Goal: Task Accomplishment & Management: Manage account settings

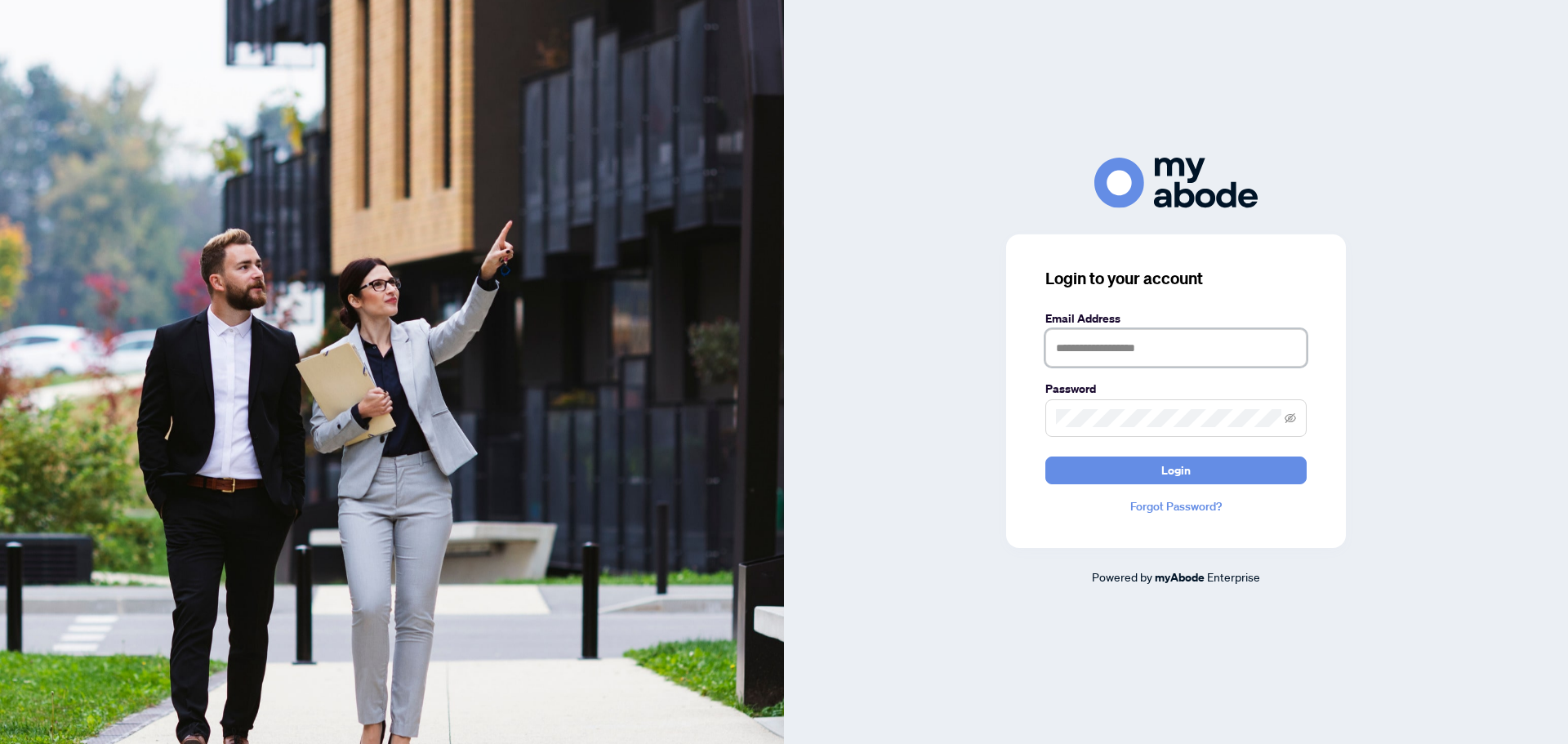
click at [1247, 339] on input "text" at bounding box center [1176, 348] width 262 height 38
click at [0, 743] on com-1password-button at bounding box center [0, 744] width 0 height 0
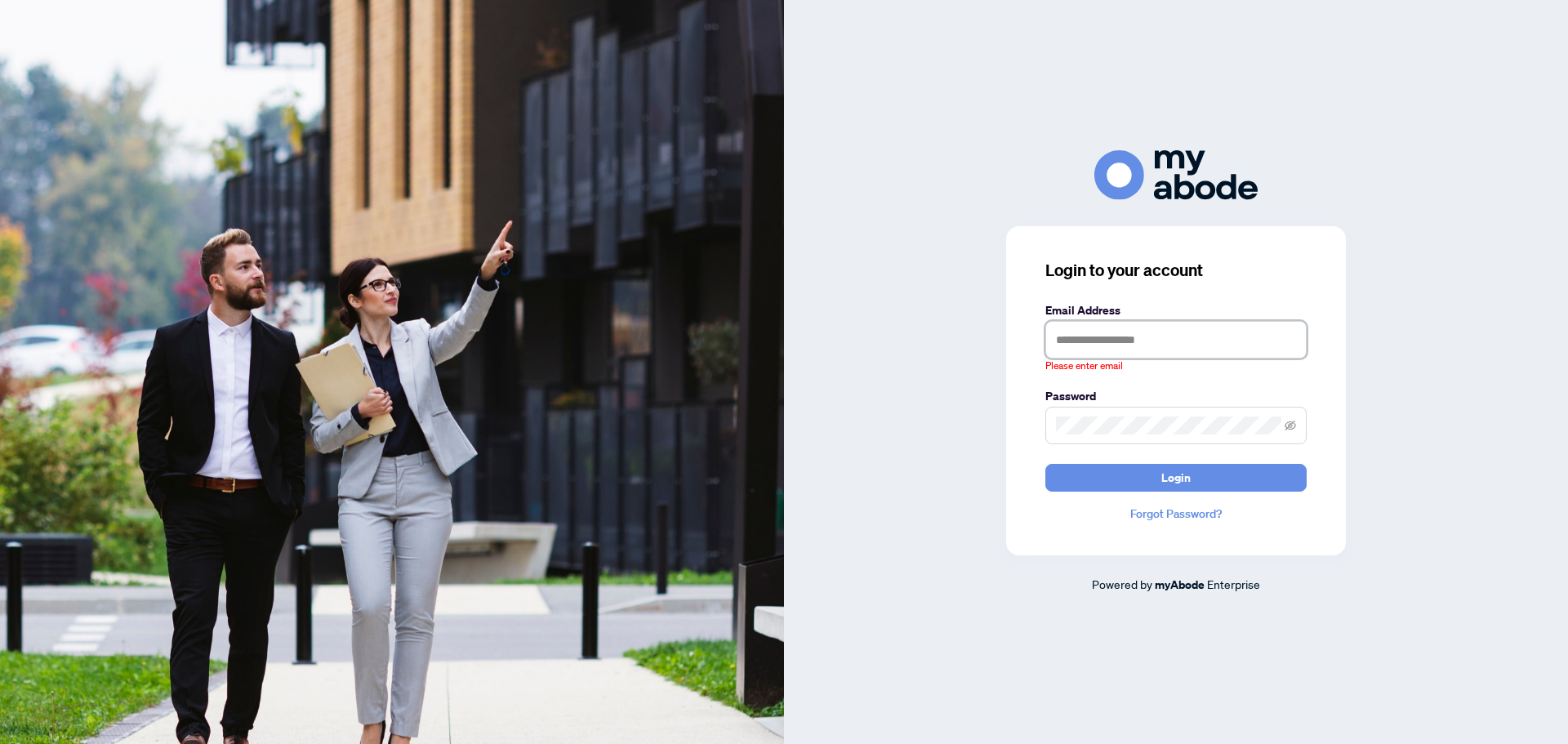
type input "**********"
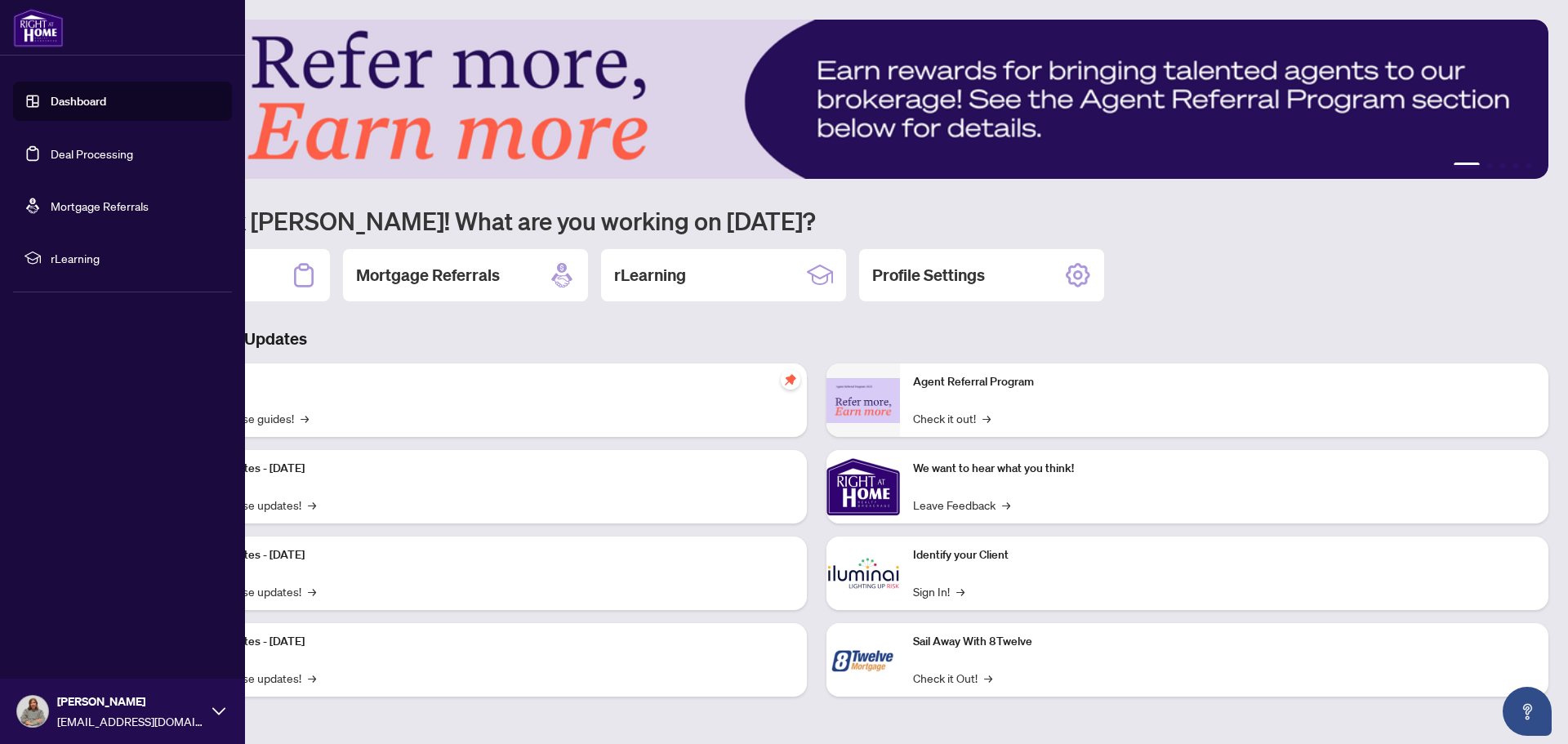
click at [51, 146] on link "Deal Processing" at bounding box center [92, 153] width 83 height 15
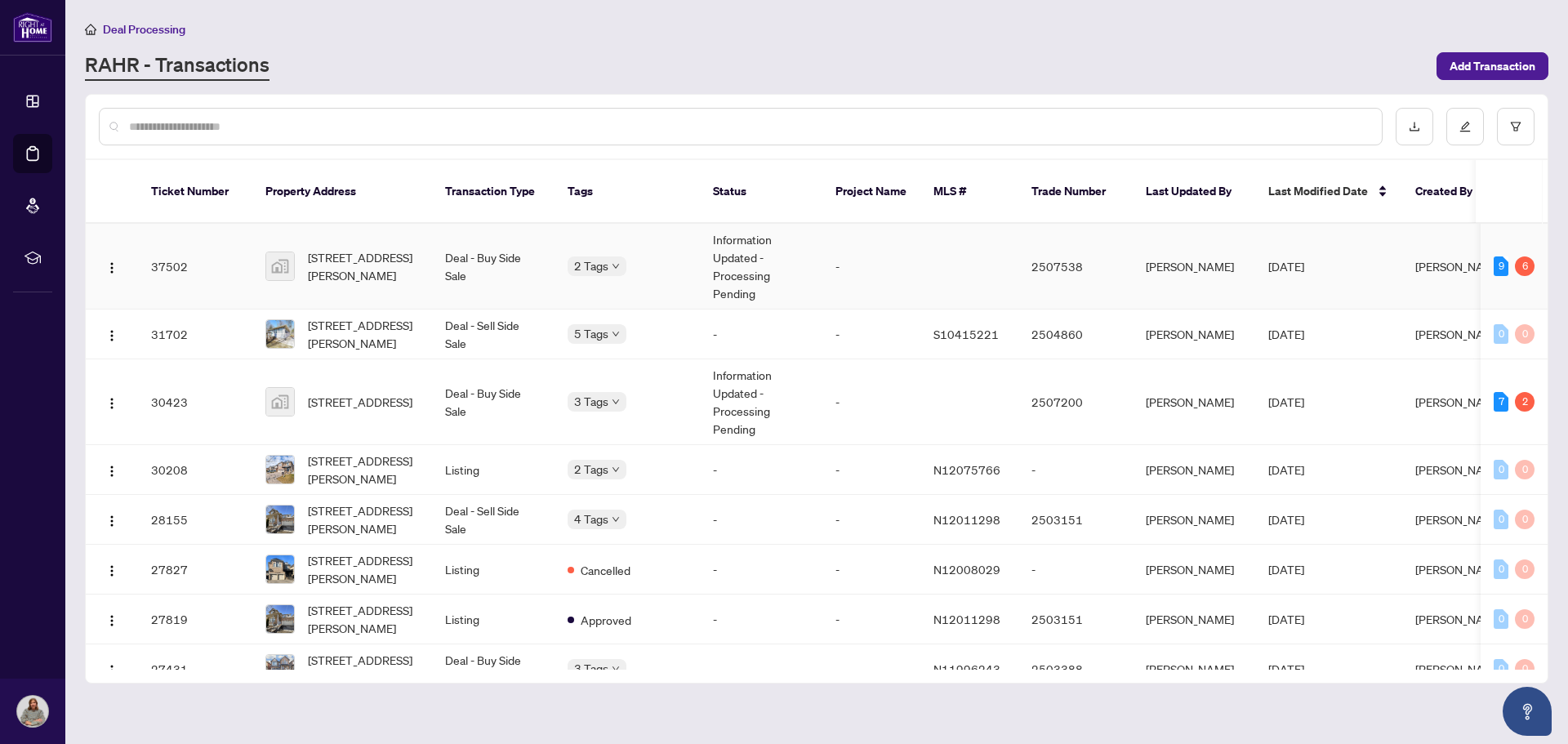
click at [740, 253] on td "Information Updated - Processing Pending" at bounding box center [761, 267] width 122 height 86
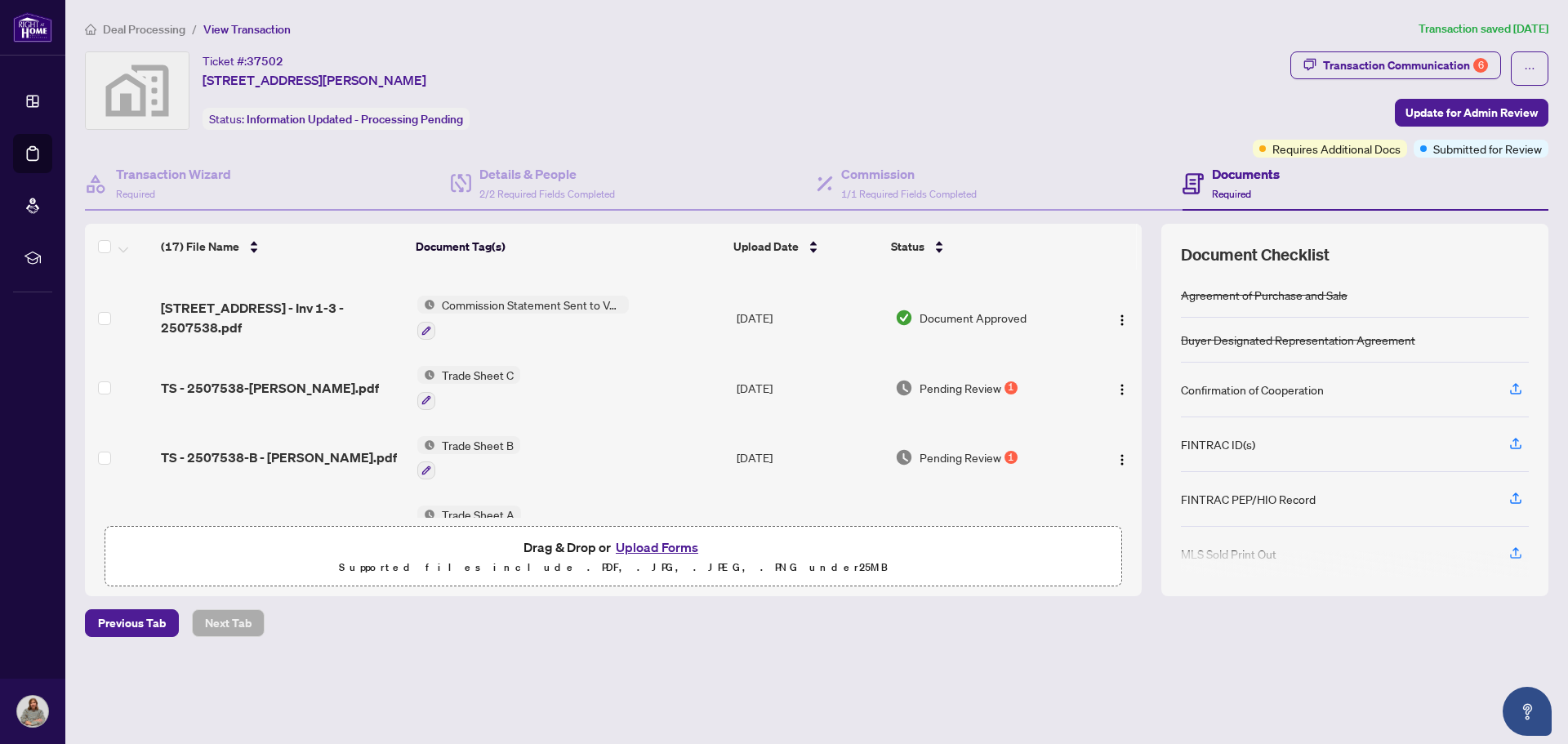
scroll to position [163, 0]
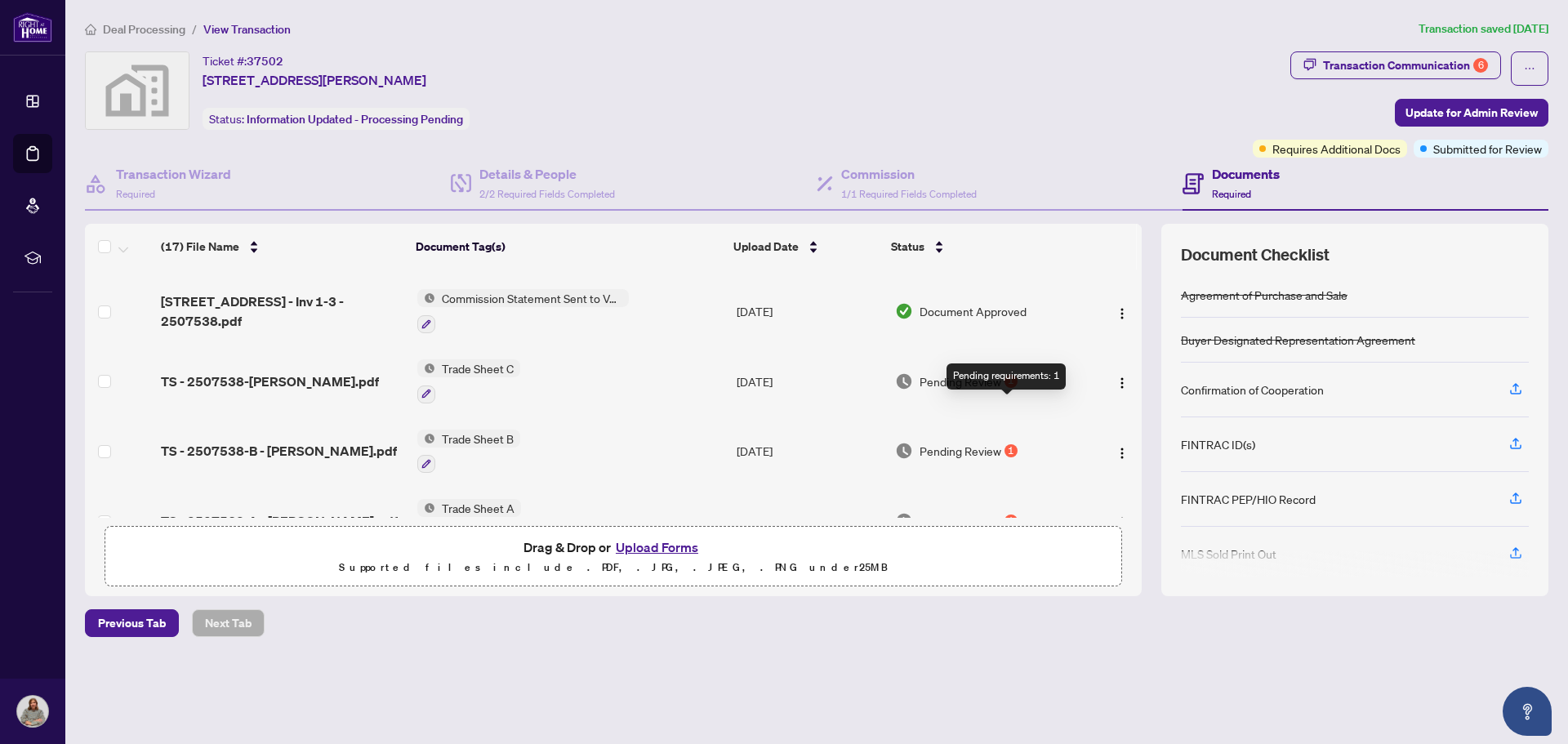
click at [1007, 388] on div "1" at bounding box center [1011, 381] width 13 height 13
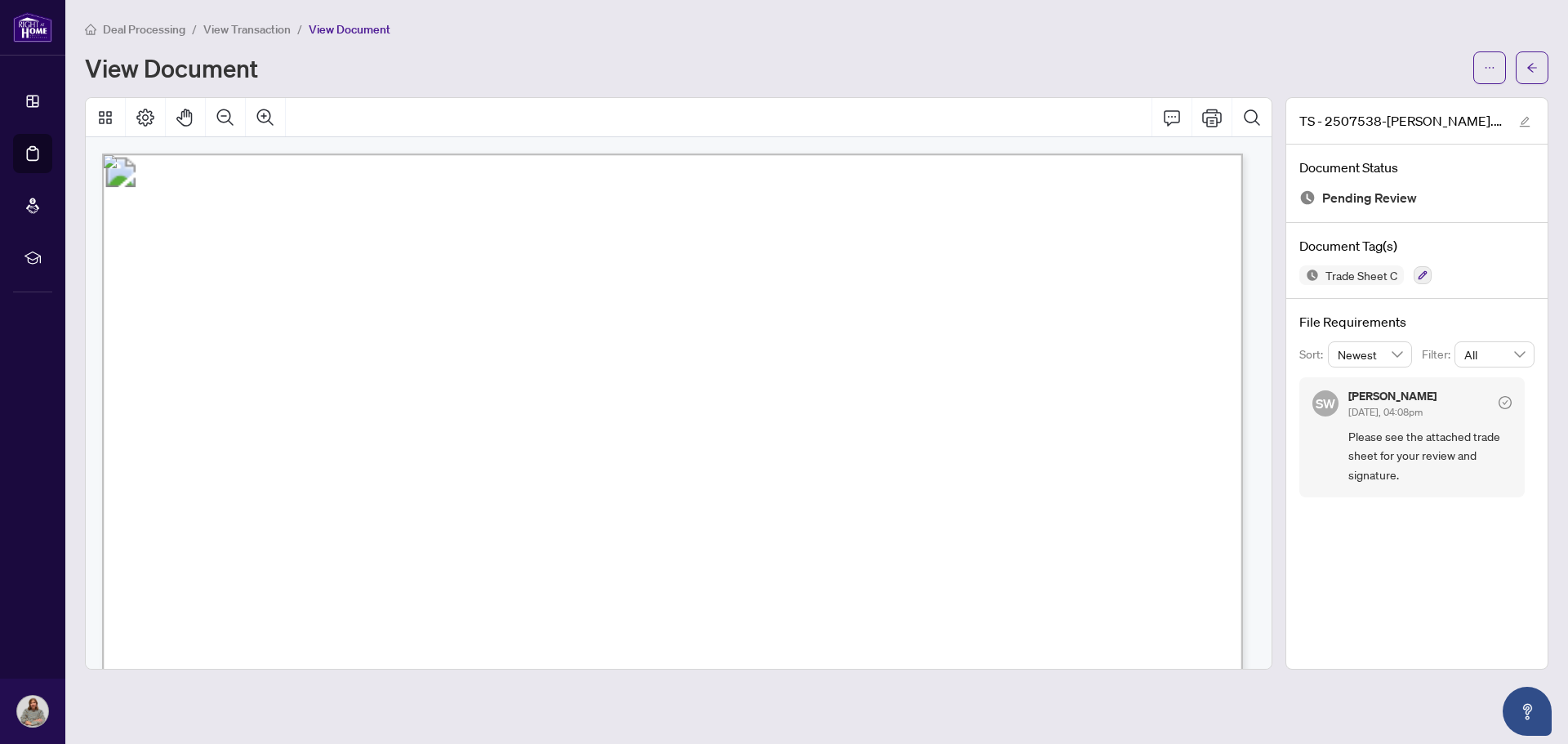
click at [254, 29] on span "View Transaction" at bounding box center [247, 29] width 88 height 15
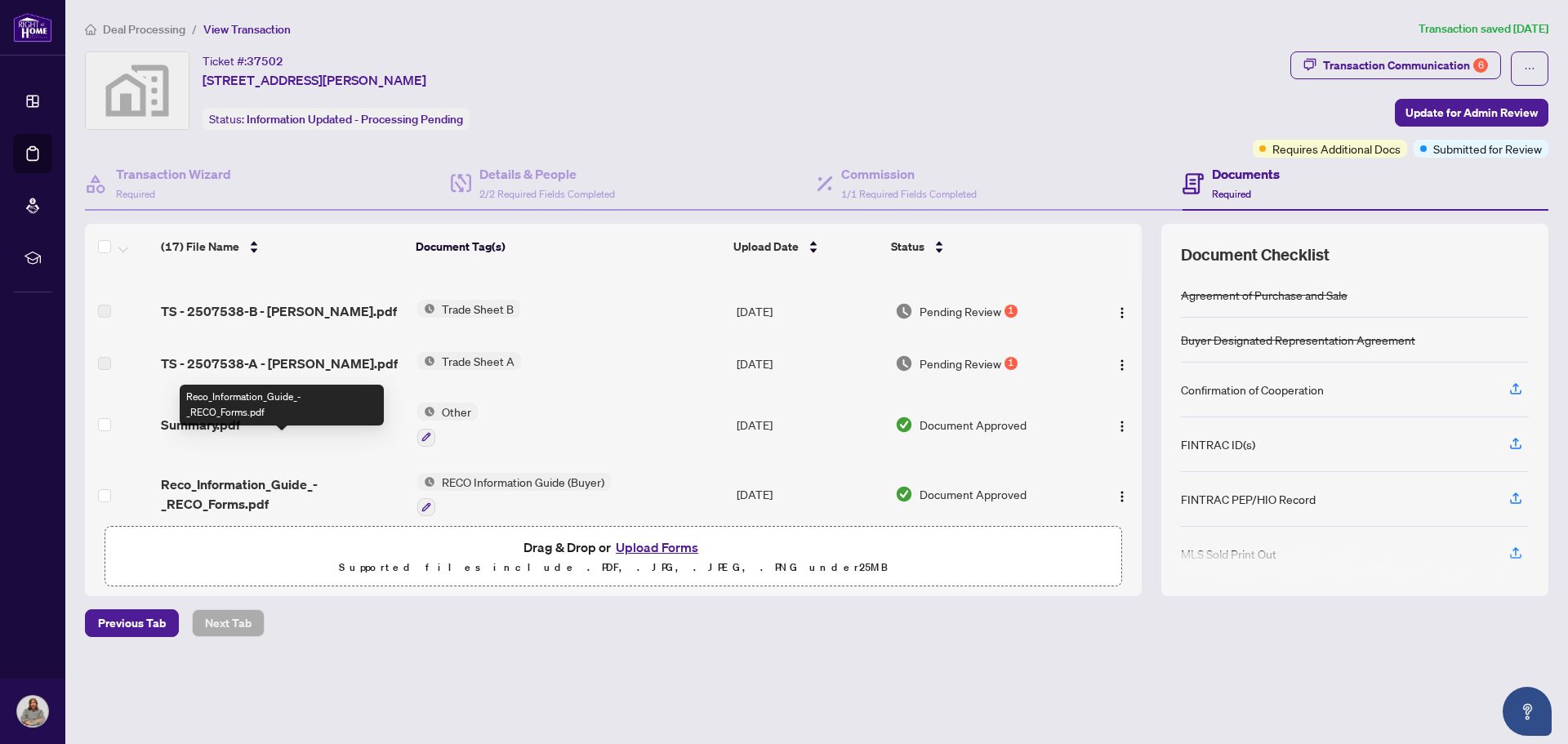
scroll to position [467, 0]
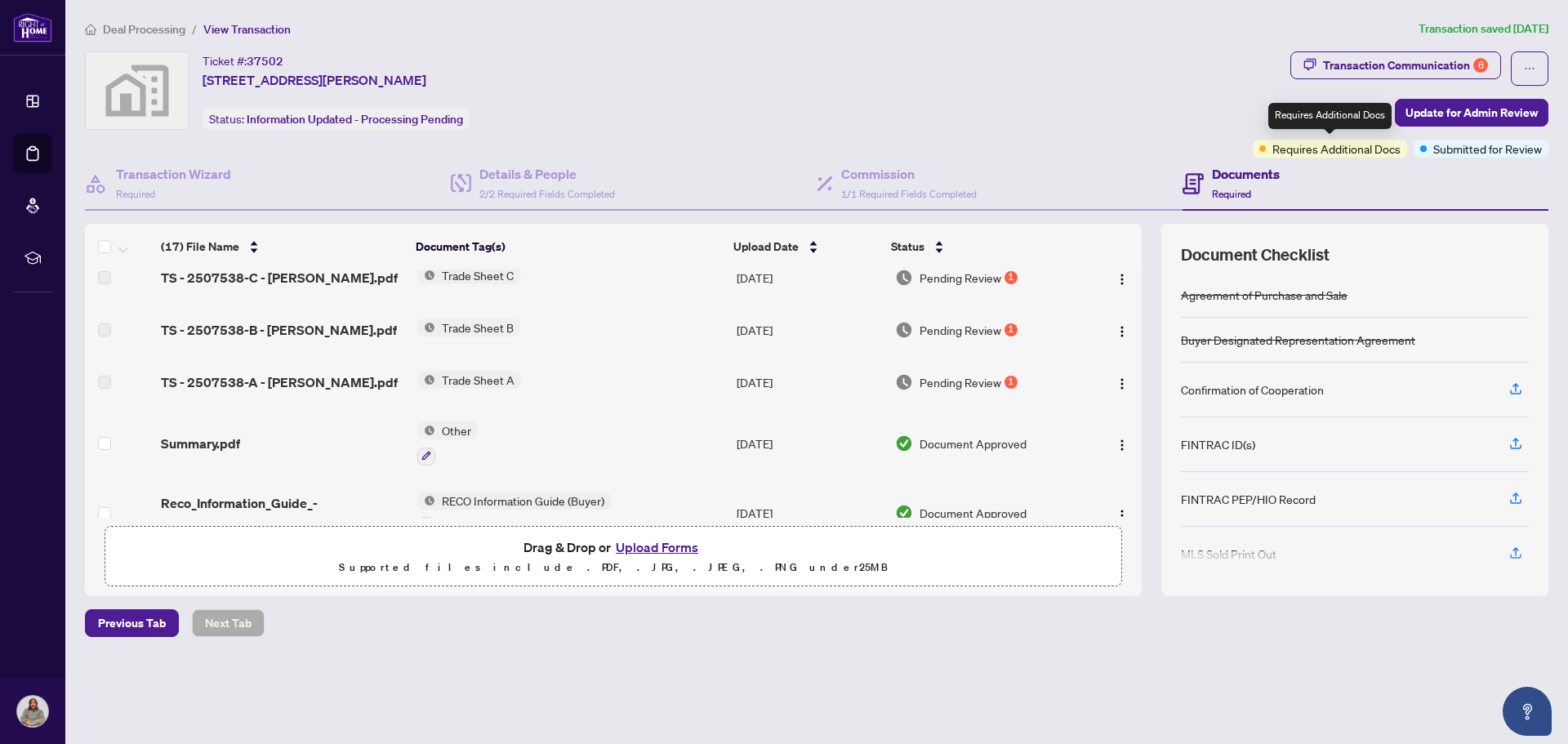
click at [1273, 149] on span "Requires Additional Docs" at bounding box center [1336, 148] width 128 height 18
click at [1259, 144] on div "Requires Additional Docs" at bounding box center [1329, 148] width 154 height 18
click at [1446, 58] on div "Transaction Communication 6" at bounding box center [1406, 66] width 165 height 26
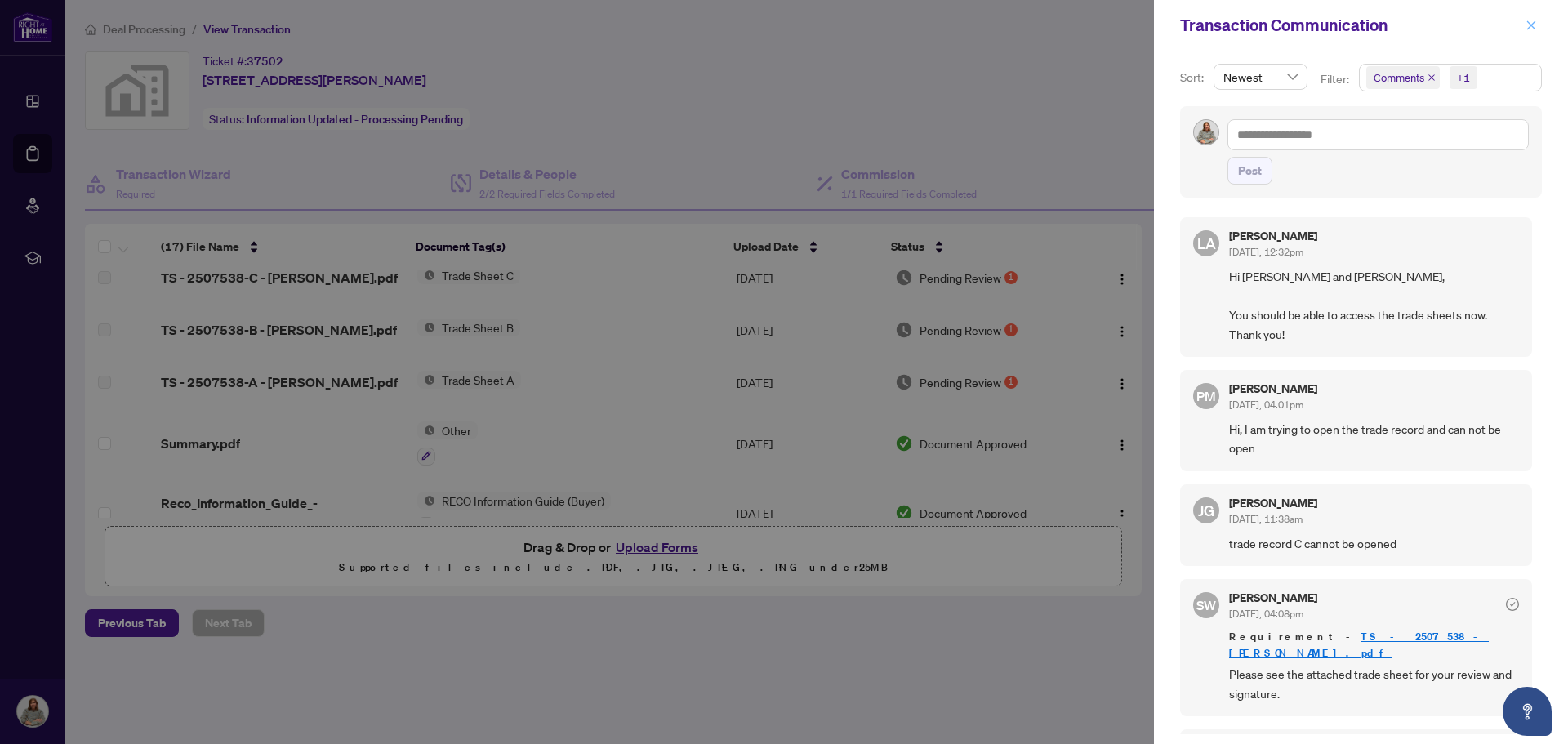
click at [1532, 26] on icon "close" at bounding box center [1530, 25] width 11 height 11
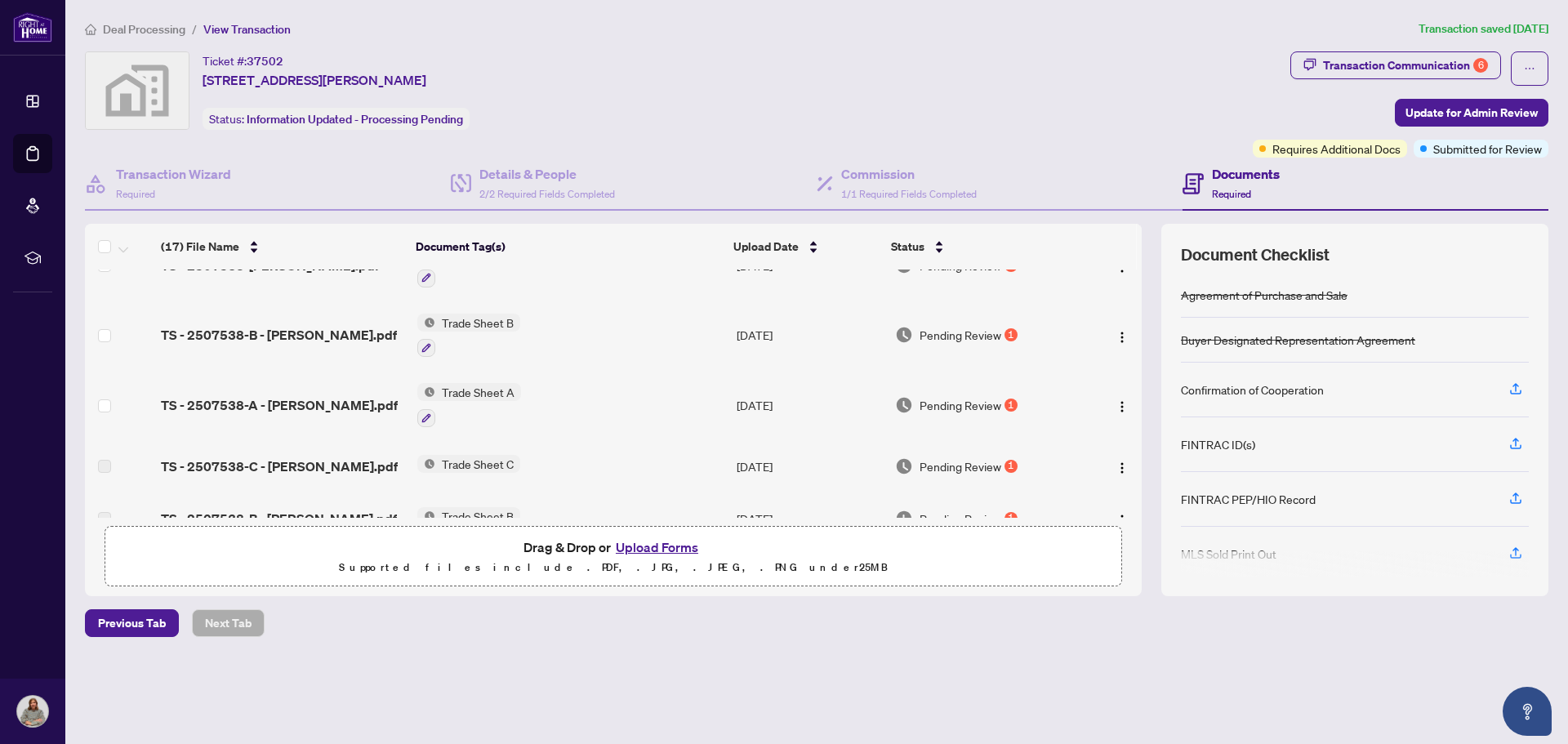
scroll to position [304, 0]
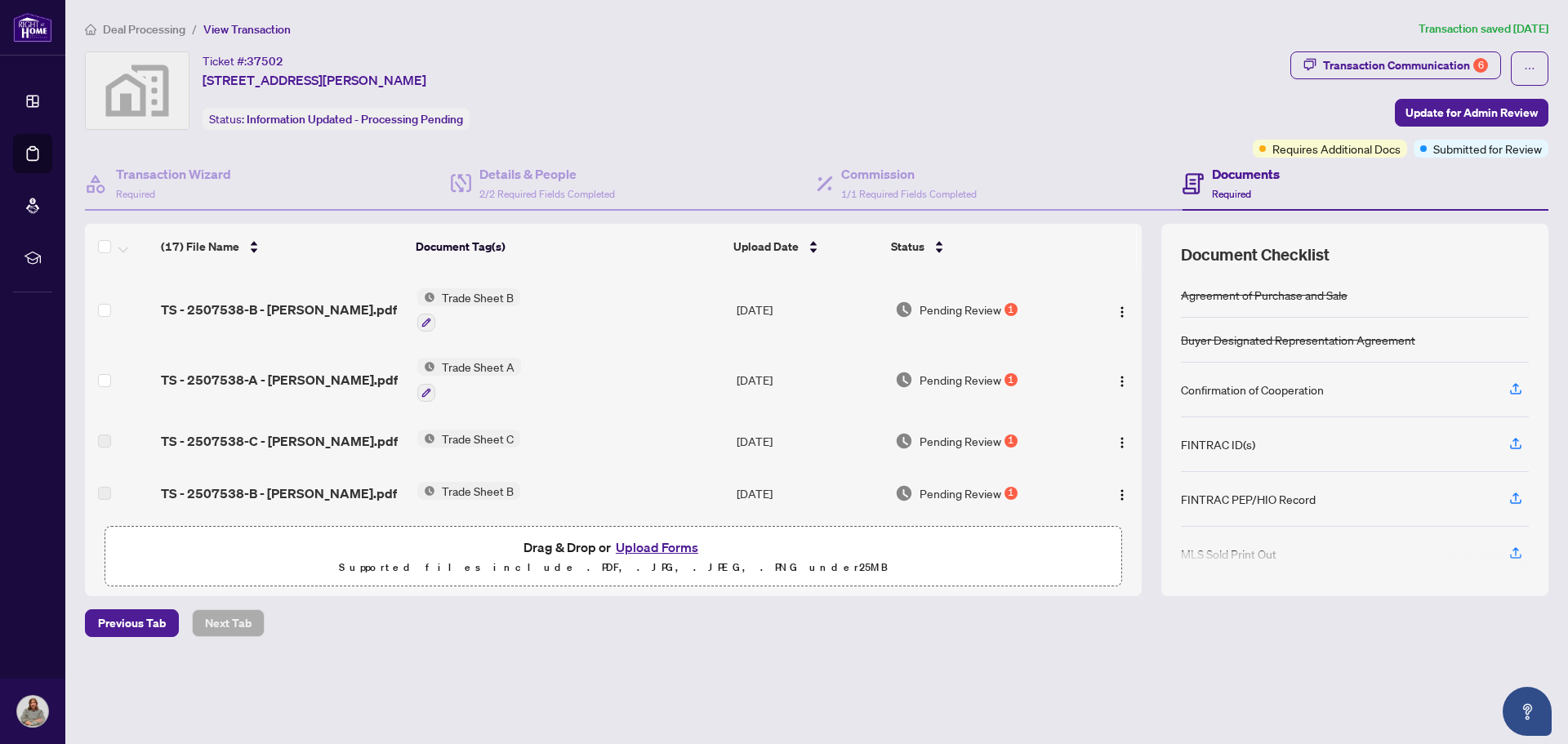
click at [503, 376] on span "Trade Sheet A" at bounding box center [479, 367] width 86 height 18
click at [1006, 386] on div "1" at bounding box center [1011, 379] width 13 height 13
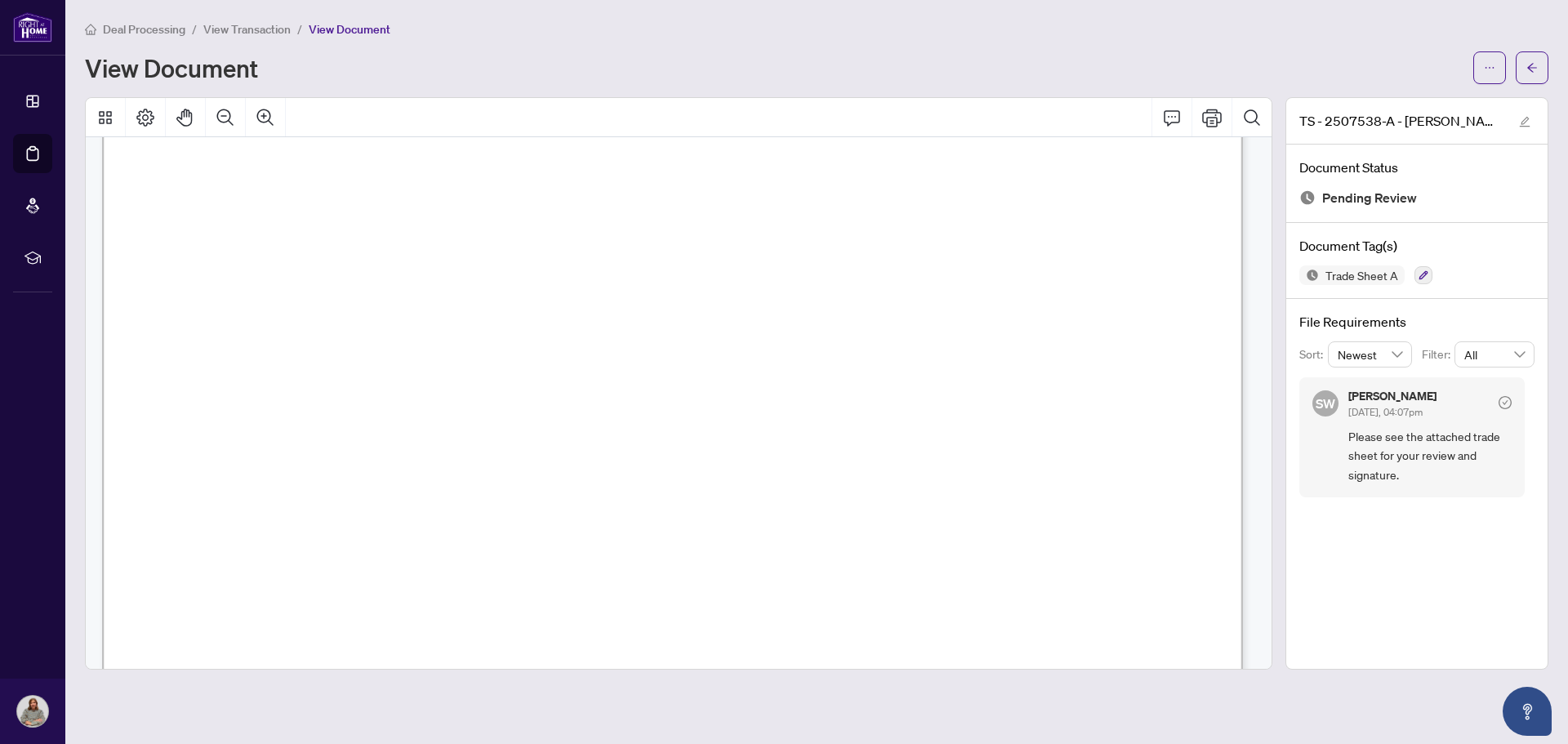
scroll to position [569, 0]
click at [1423, 271] on icon "button" at bounding box center [1424, 276] width 10 height 10
